Goal: Task Accomplishment & Management: Complete application form

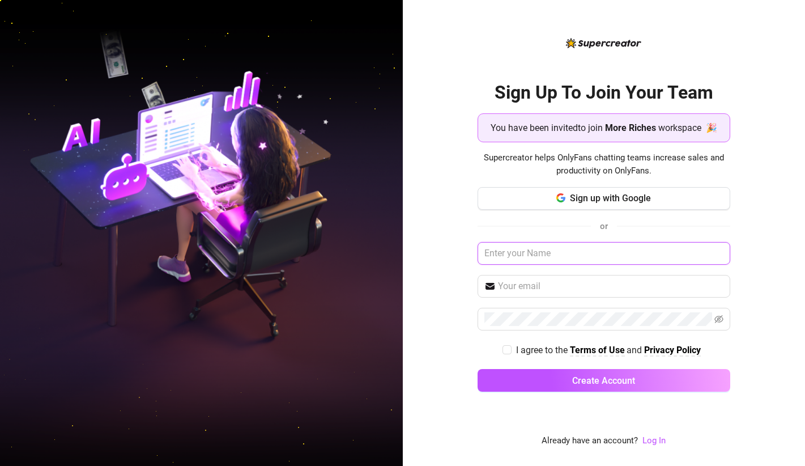
click at [633, 254] on input "text" at bounding box center [603, 253] width 253 height 23
type input "Roms"
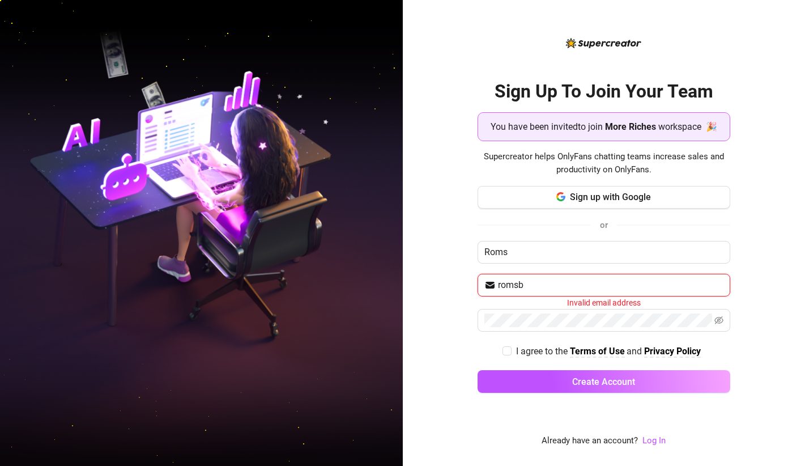
type input "romsbacale118@gmail.com"
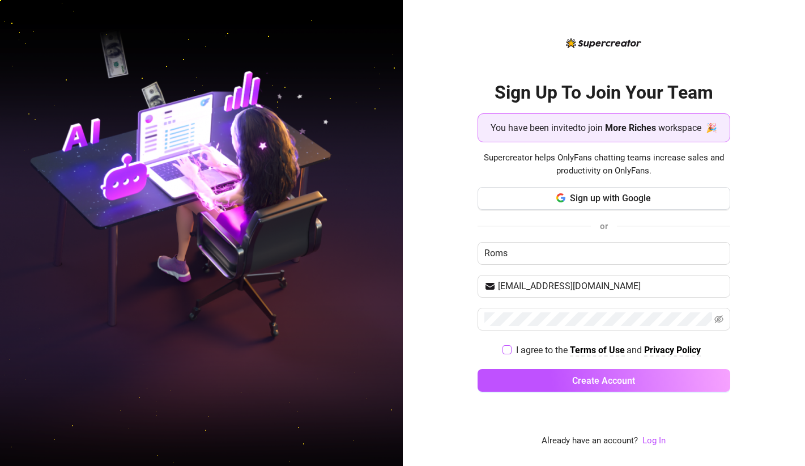
click at [508, 343] on label "I agree to the Terms of Use and Privacy Policy" at bounding box center [603, 350] width 203 height 14
click at [508, 345] on input "I agree to the Terms of Use and Privacy Policy" at bounding box center [506, 349] width 8 height 8
checkbox input "true"
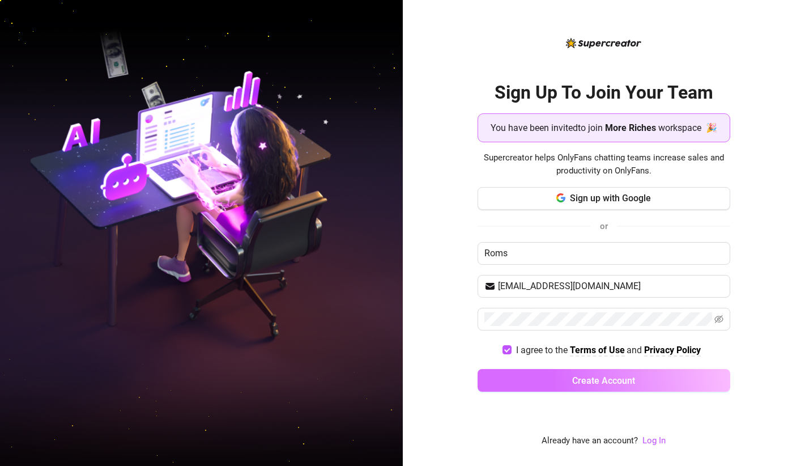
click at [599, 382] on span "Create Account" at bounding box center [603, 380] width 63 height 11
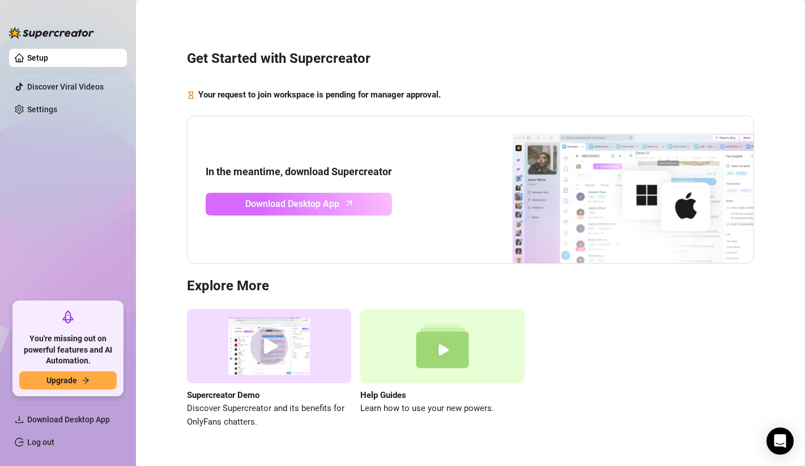
click at [301, 209] on span "Download Desktop App" at bounding box center [292, 204] width 94 height 14
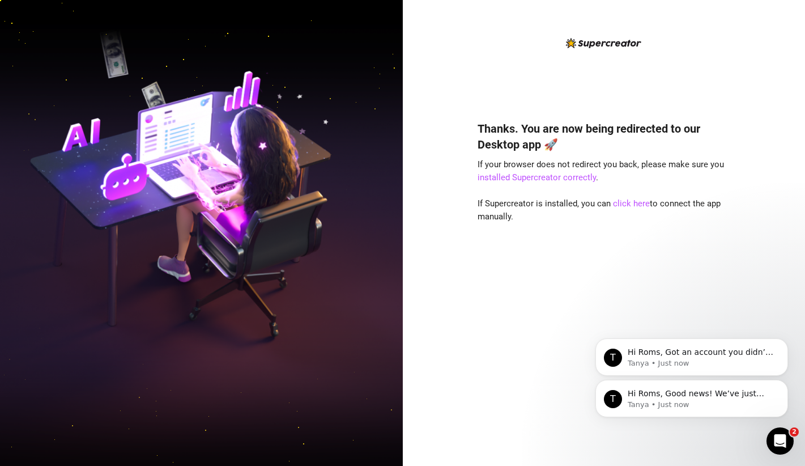
click at [629, 301] on div "T Hi Roms, Good news! We’ve just launched our Referral Program 🚀 Invite your fr…" at bounding box center [691, 346] width 208 height 142
click at [684, 181] on div "Thanks. You are now being redirected to our Desktop app 🚀 If your browser does …" at bounding box center [603, 276] width 253 height 342
click at [780, 344] on button "Dismiss notification" at bounding box center [784, 341] width 15 height 15
click at [782, 385] on icon "Dismiss notification" at bounding box center [785, 382] width 6 height 6
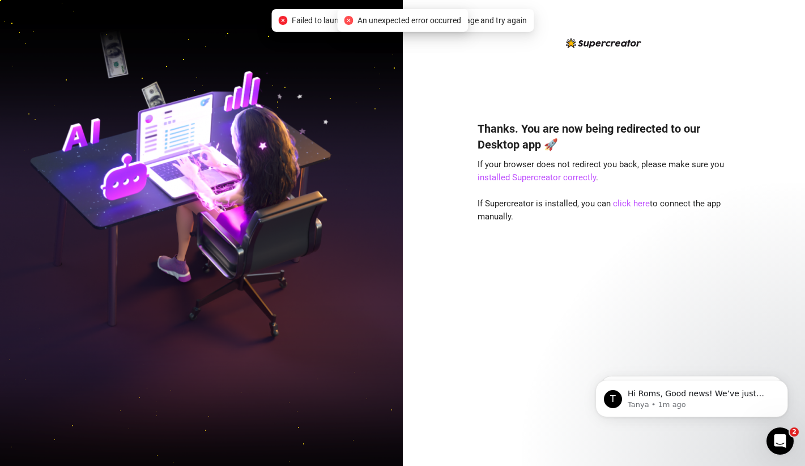
click at [353, 21] on div "An unexpected error occurred" at bounding box center [402, 20] width 117 height 12
